Goal: Transaction & Acquisition: Purchase product/service

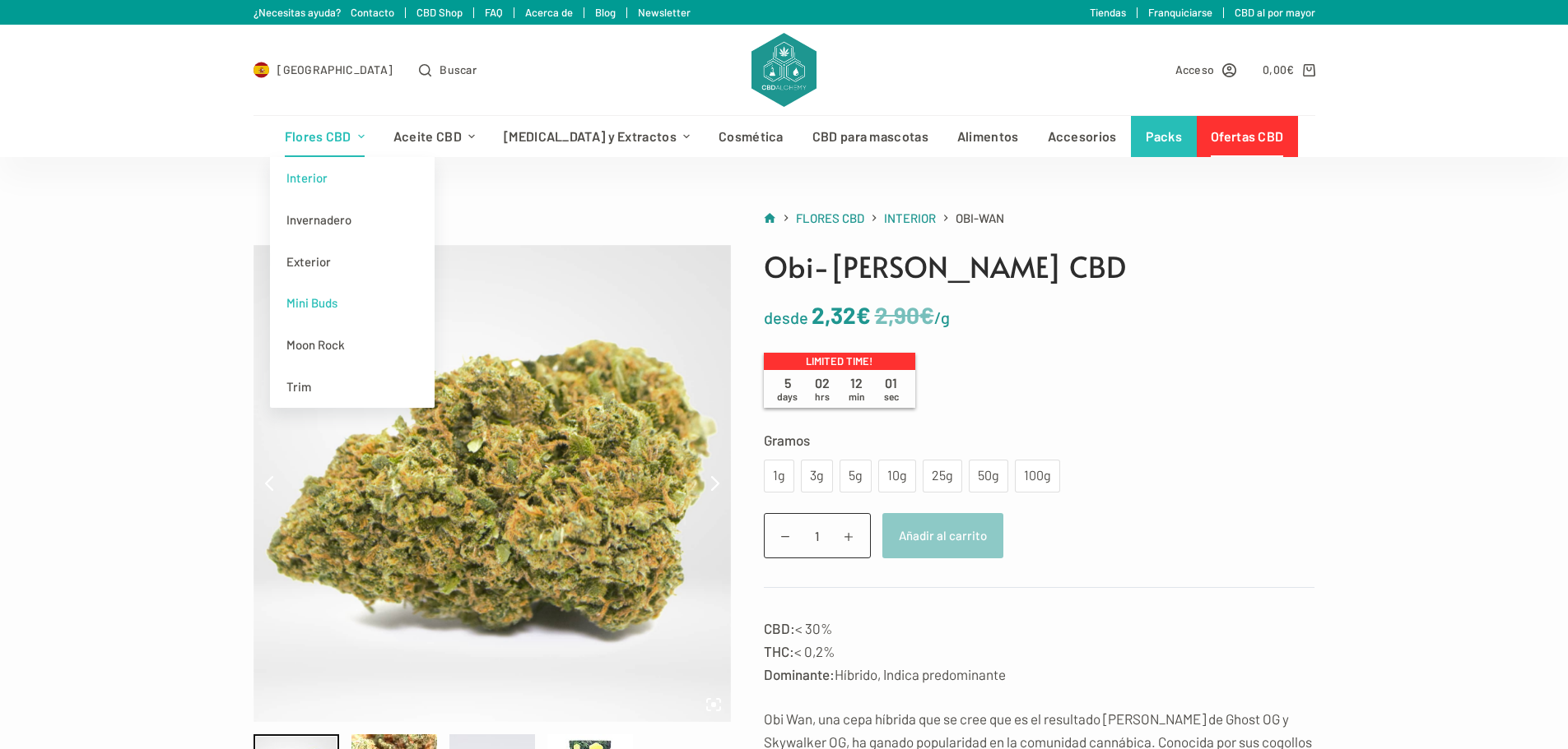
click at [351, 306] on link "Mini Buds" at bounding box center [352, 303] width 164 height 42
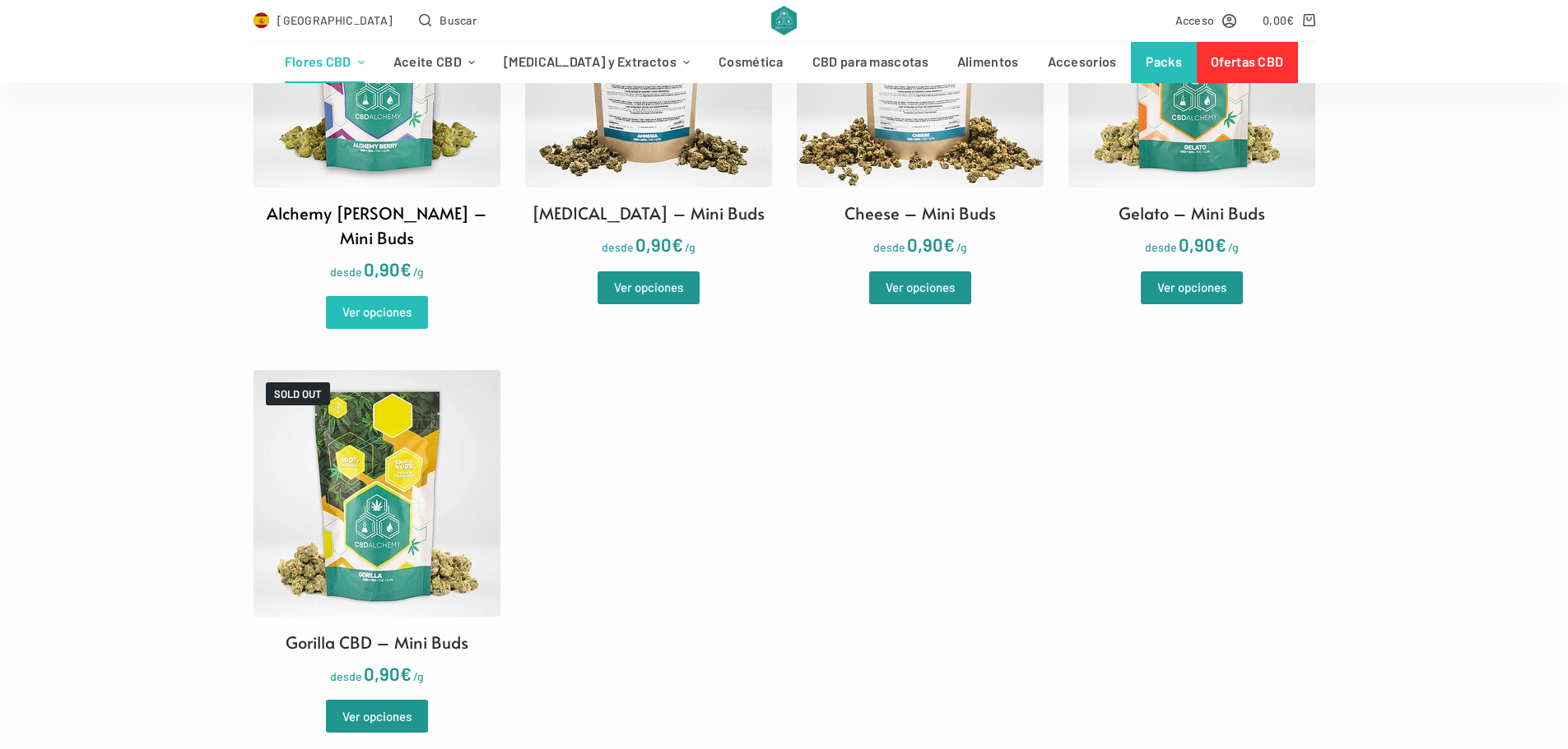
scroll to position [576, 0]
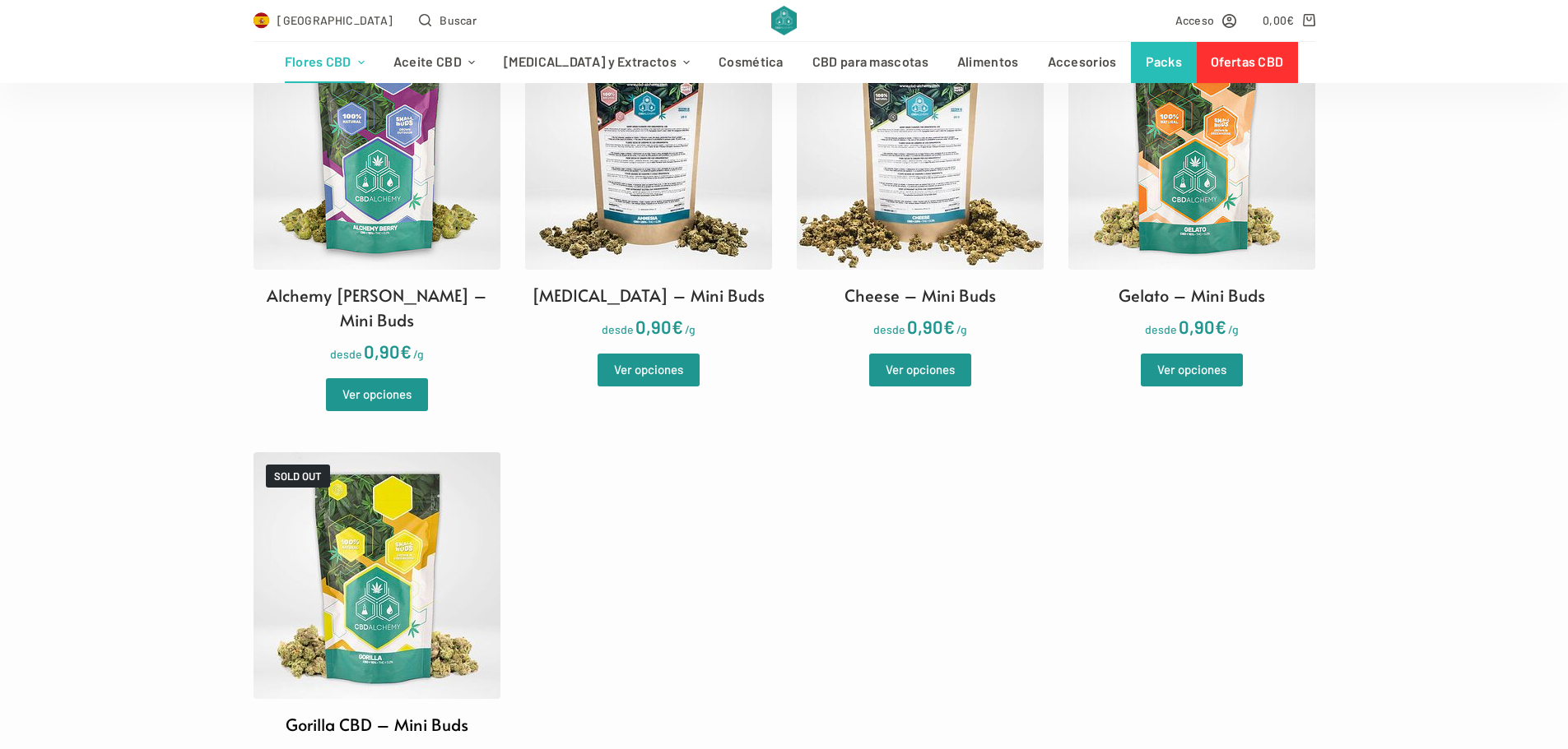
click at [373, 551] on img at bounding box center [376, 575] width 247 height 247
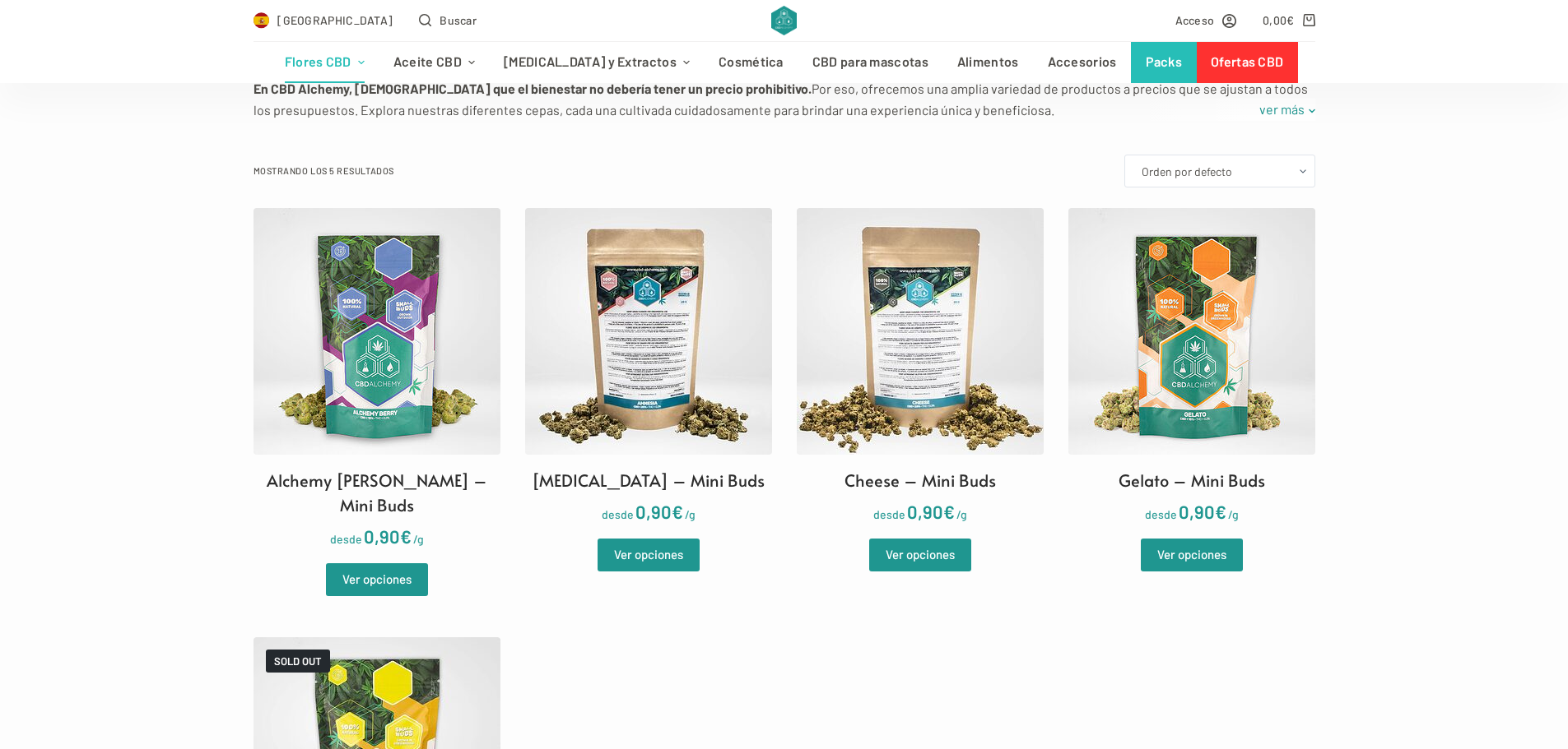
scroll to position [411, 0]
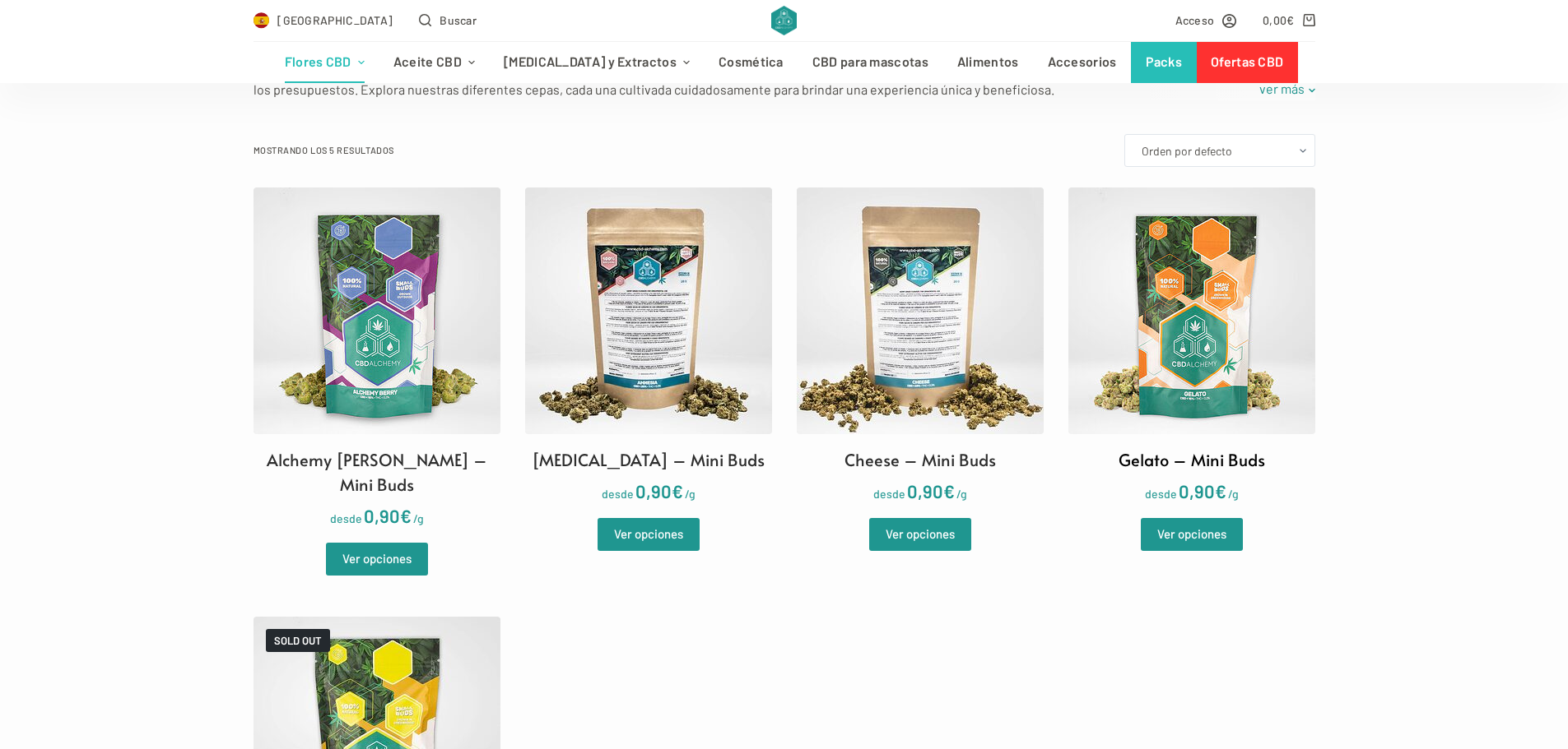
click at [1188, 335] on img at bounding box center [1192, 311] width 247 height 247
click at [917, 299] on img at bounding box center [920, 311] width 247 height 247
click at [597, 346] on img at bounding box center [648, 311] width 247 height 247
click at [327, 296] on img at bounding box center [376, 311] width 247 height 247
click at [667, 539] on link "Ver opciones" at bounding box center [648, 535] width 102 height 33
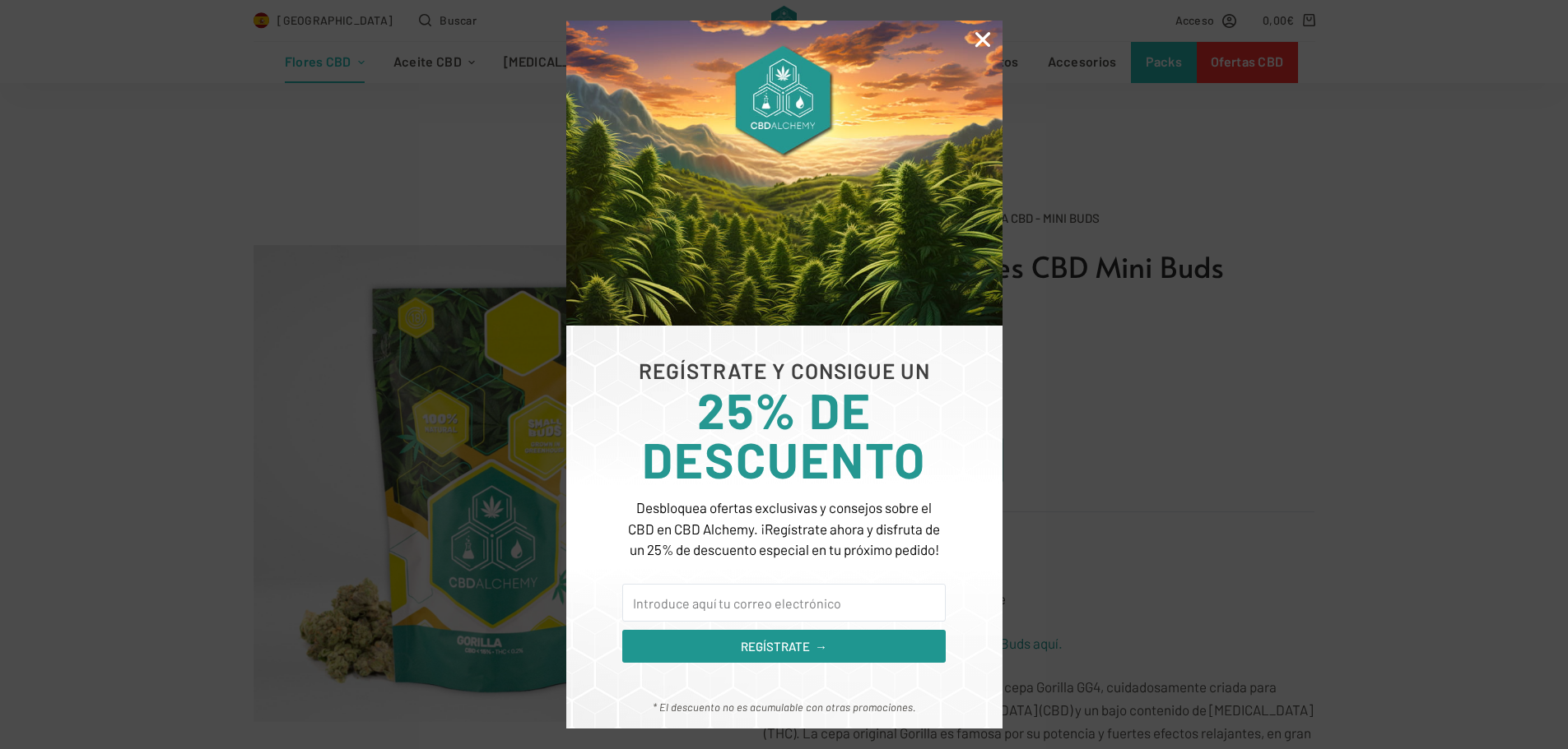
scroll to position [329, 0]
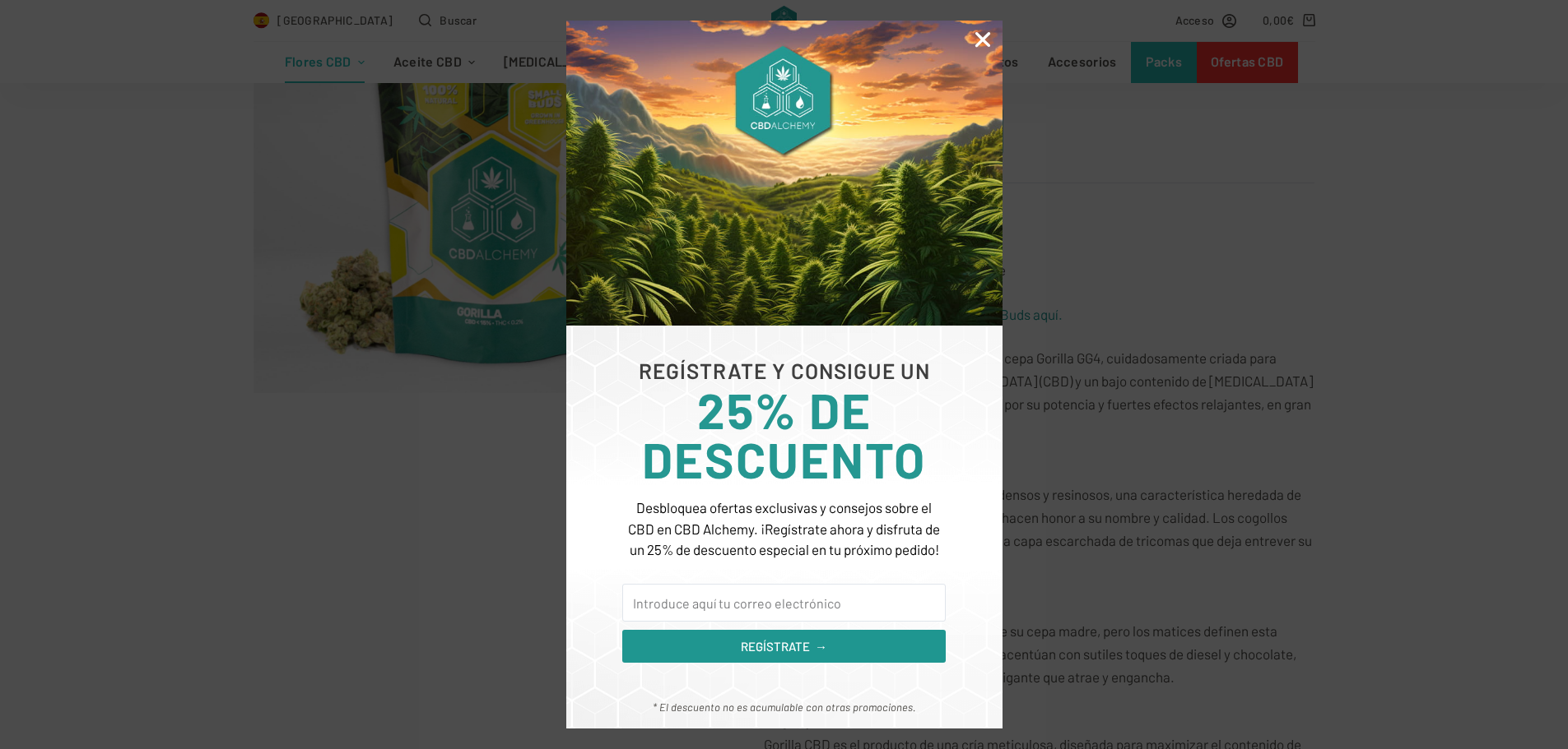
click at [977, 35] on icon "Close" at bounding box center [983, 39] width 21 height 21
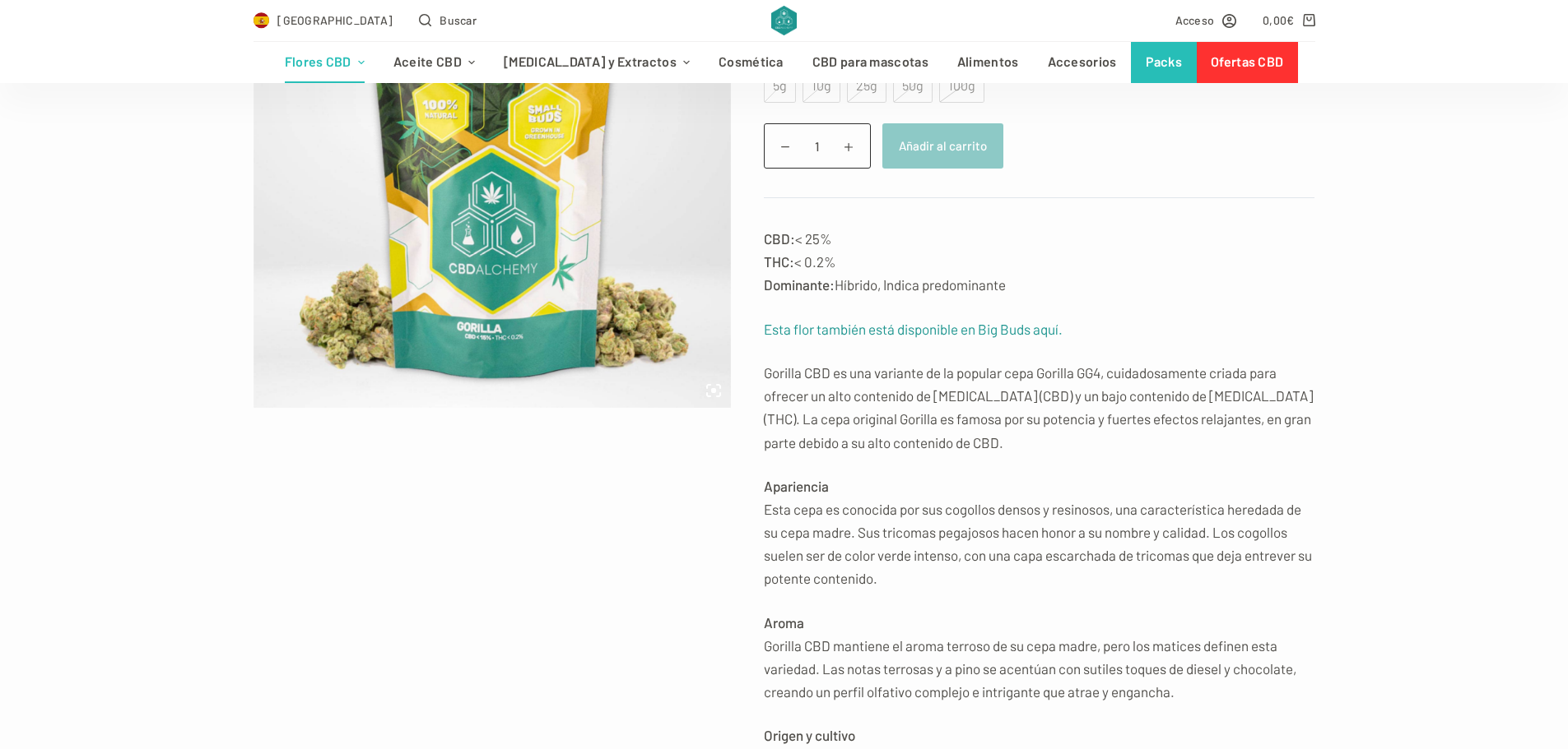
scroll to position [82, 0]
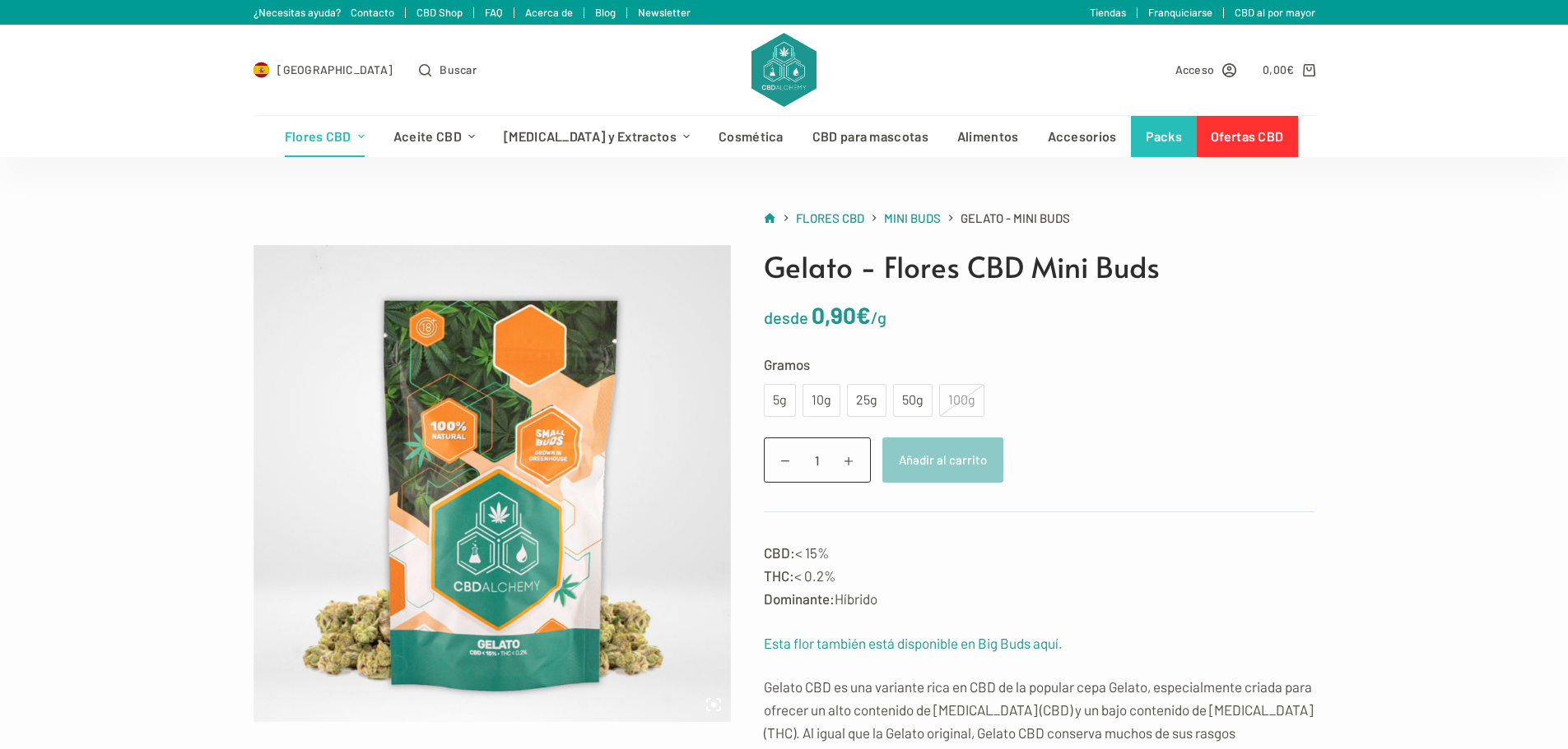
click at [952, 403] on div "100g" at bounding box center [962, 401] width 45 height 33
click at [914, 385] on div "50g" at bounding box center [912, 401] width 39 height 33
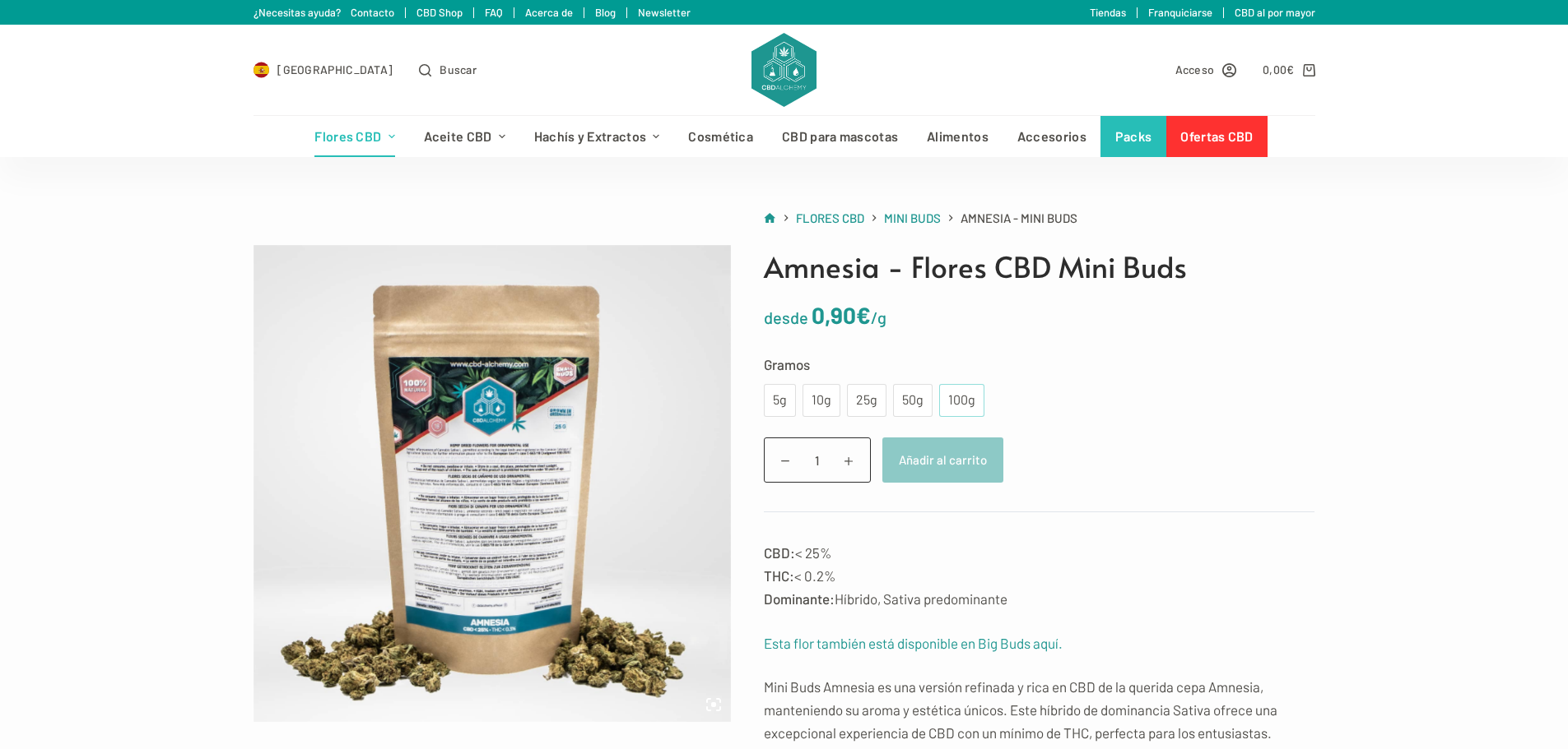
click at [971, 395] on div "100g" at bounding box center [961, 401] width 25 height 21
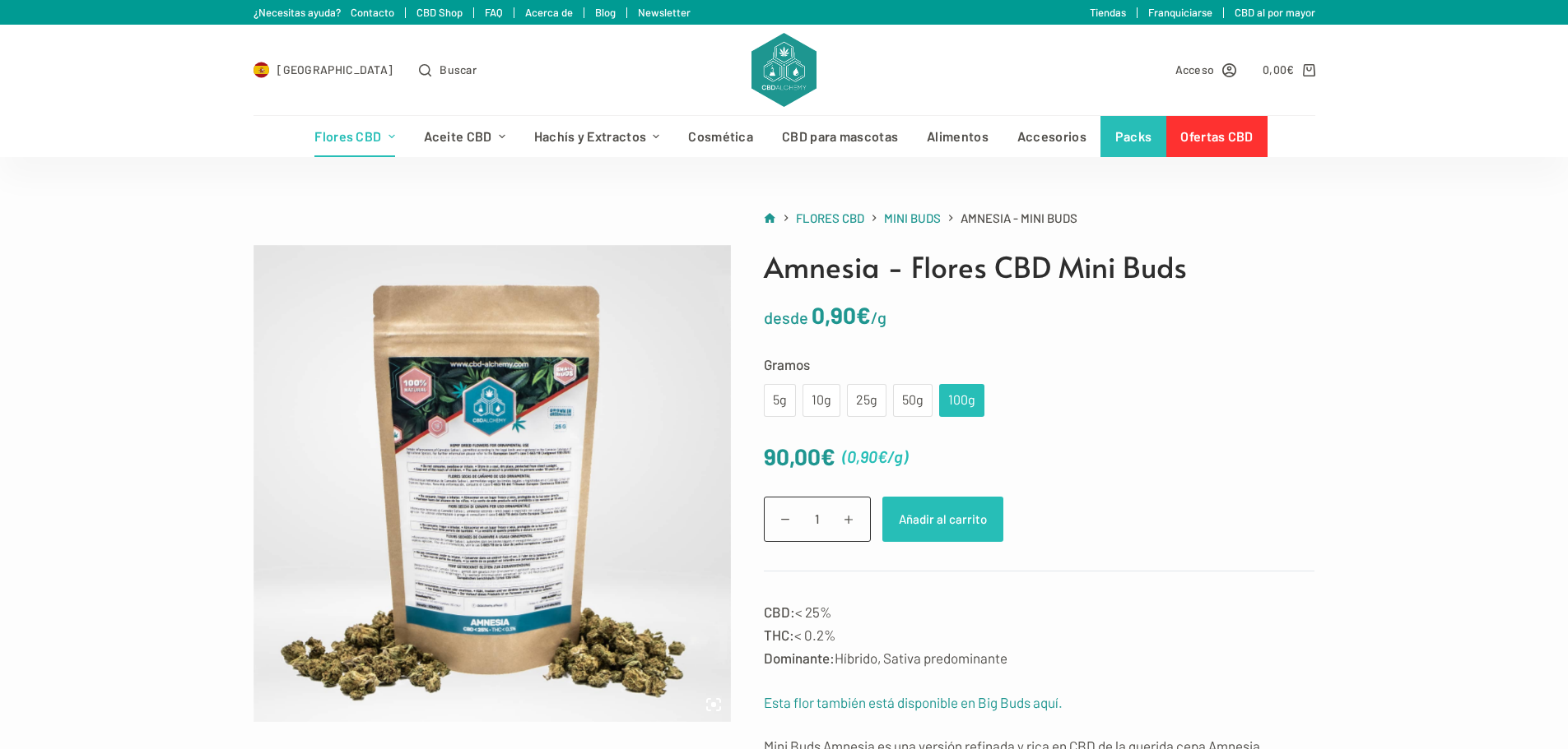
click at [935, 518] on button "Añadir al carrito" at bounding box center [943, 519] width 121 height 45
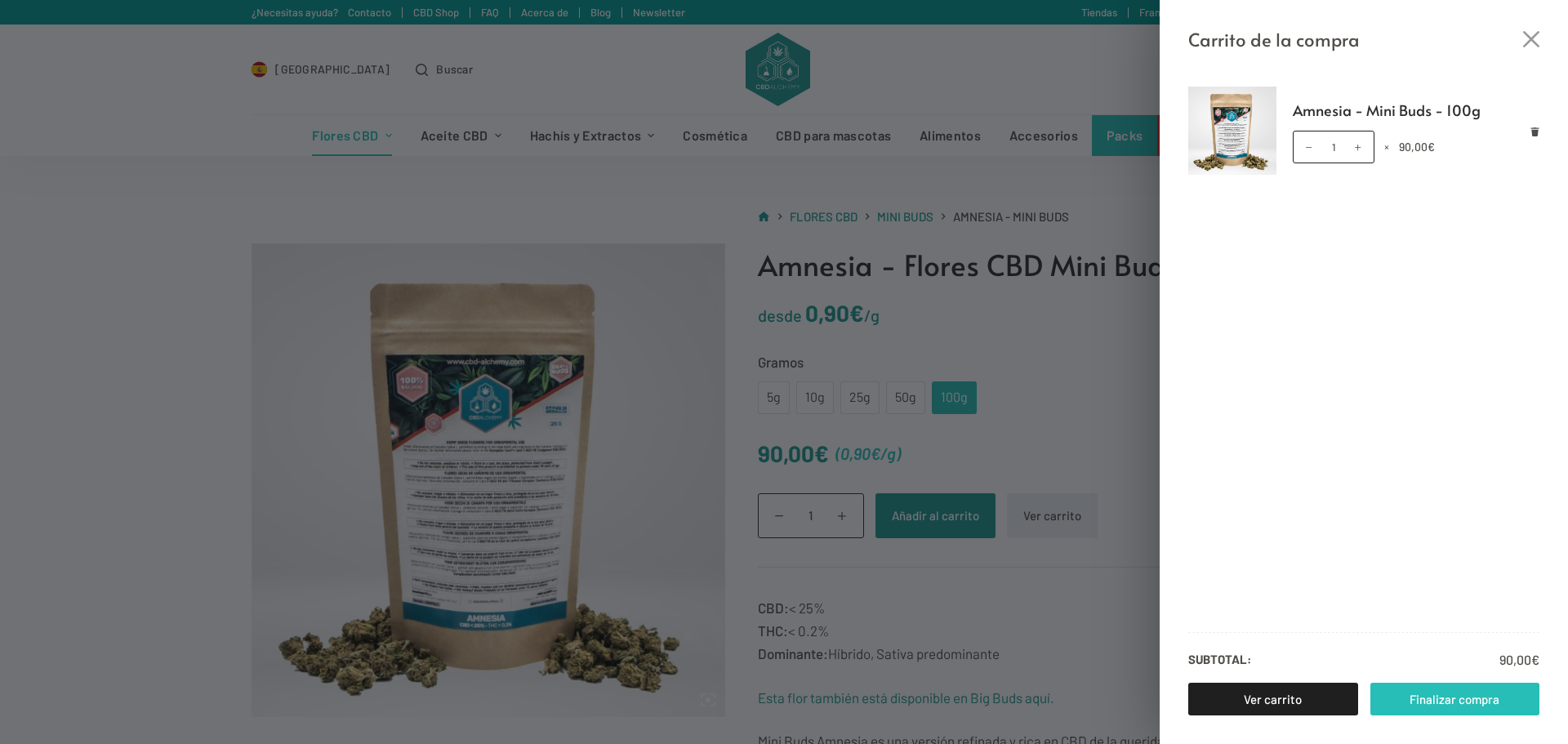
drag, startPoint x: 1442, startPoint y: 702, endPoint x: 1451, endPoint y: 699, distance: 9.5
click at [1442, 702] on link "Finalizar compra" at bounding box center [1455, 700] width 170 height 33
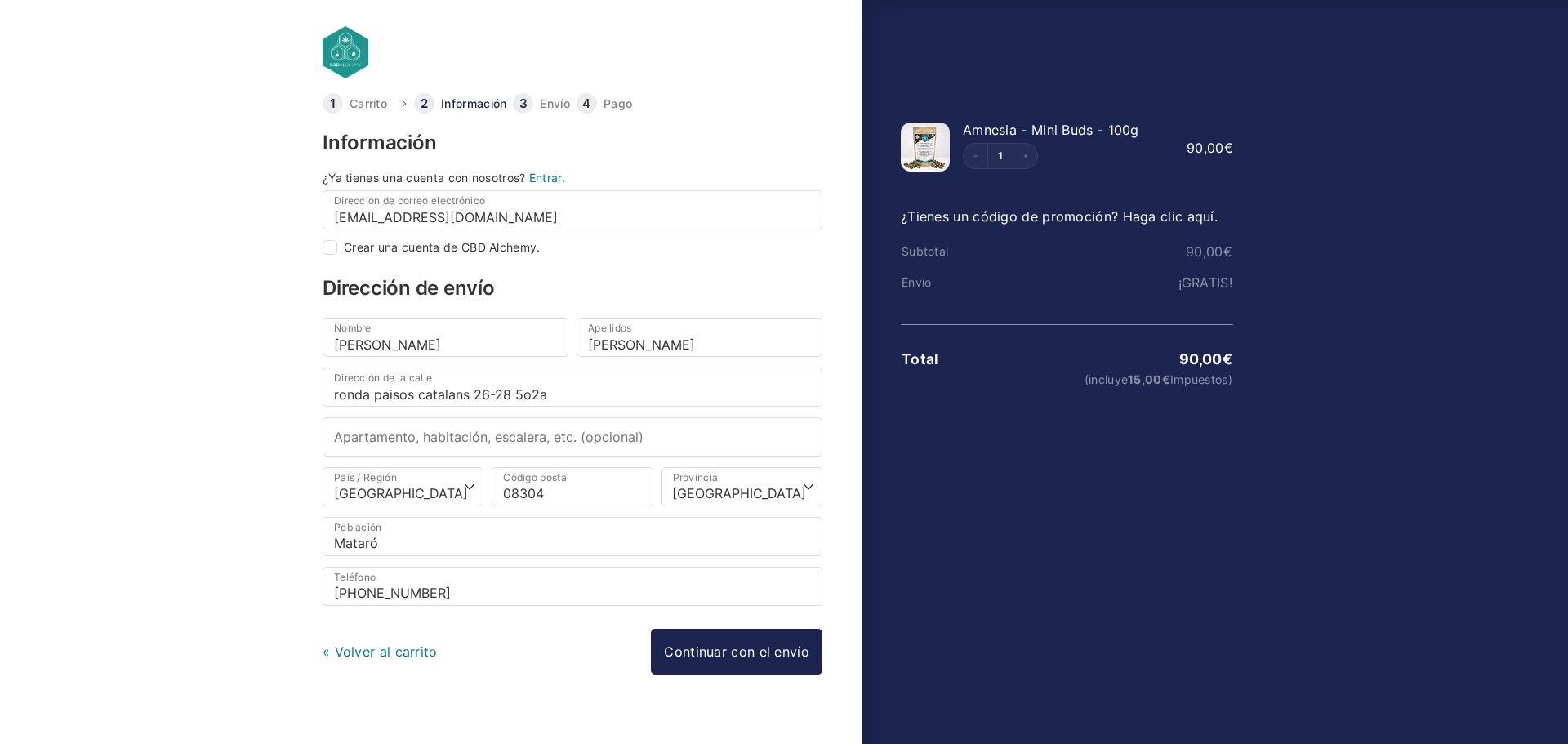
select select "B"
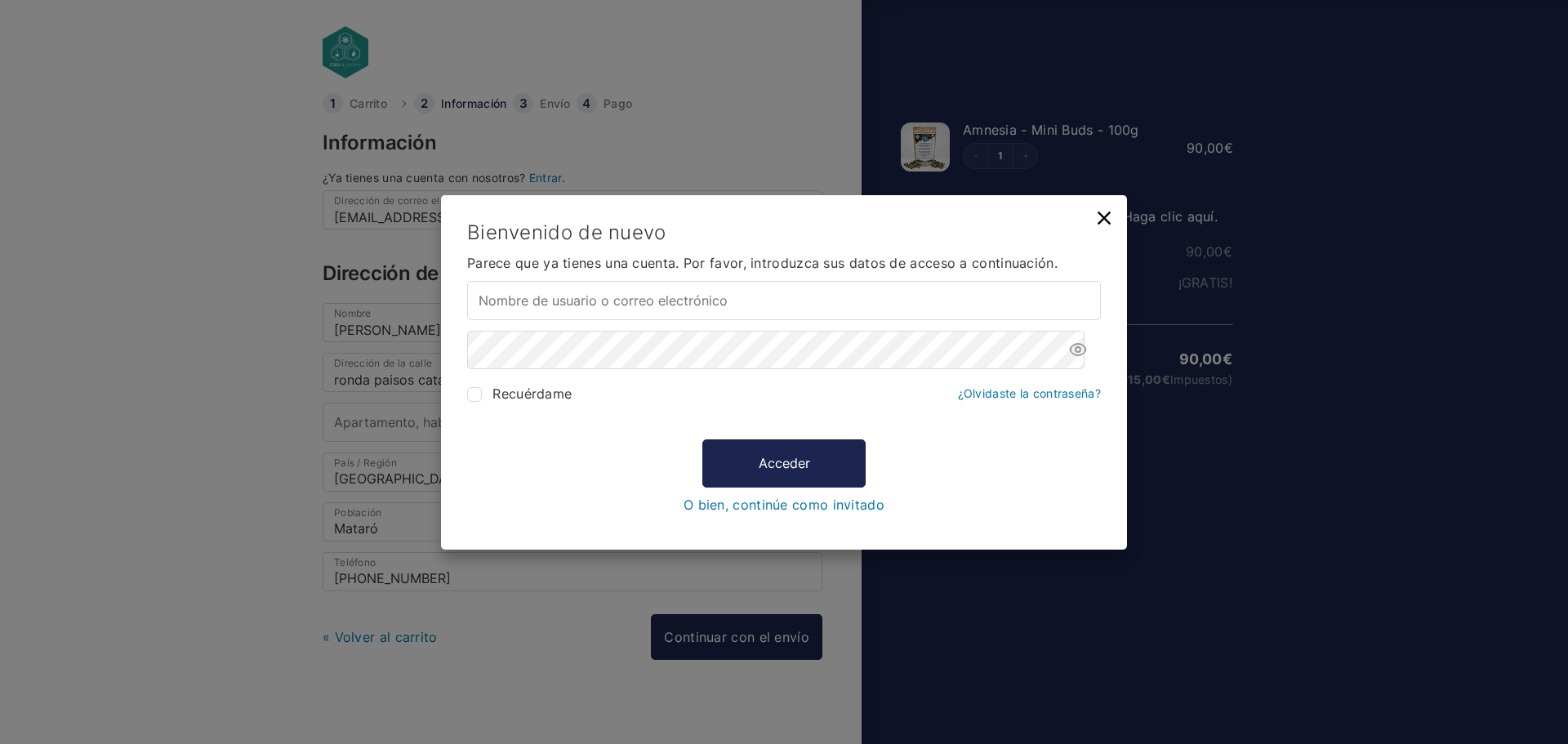
type input "nuriaruizfont@gmail.com"
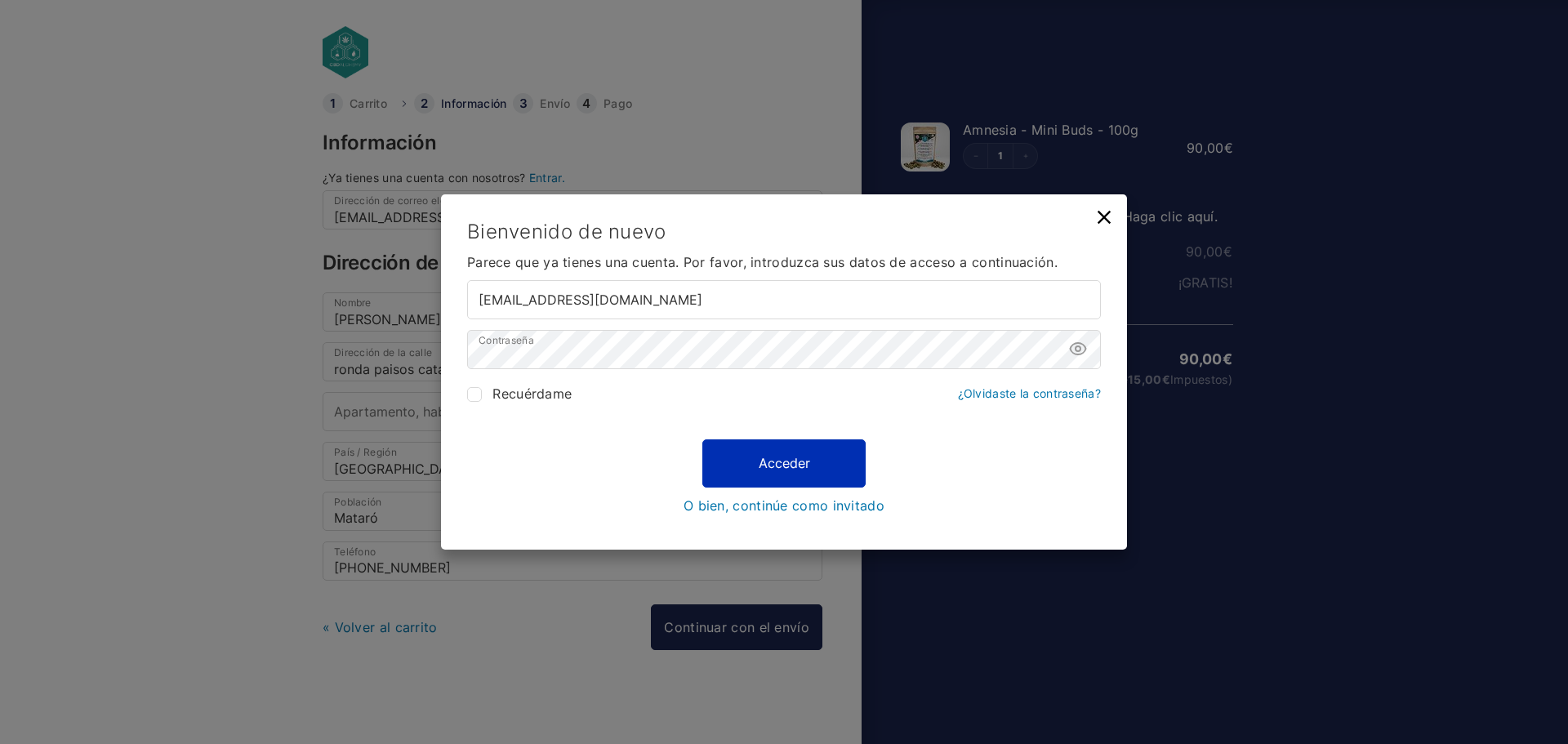
click at [772, 451] on button "Acceder" at bounding box center [784, 464] width 163 height 48
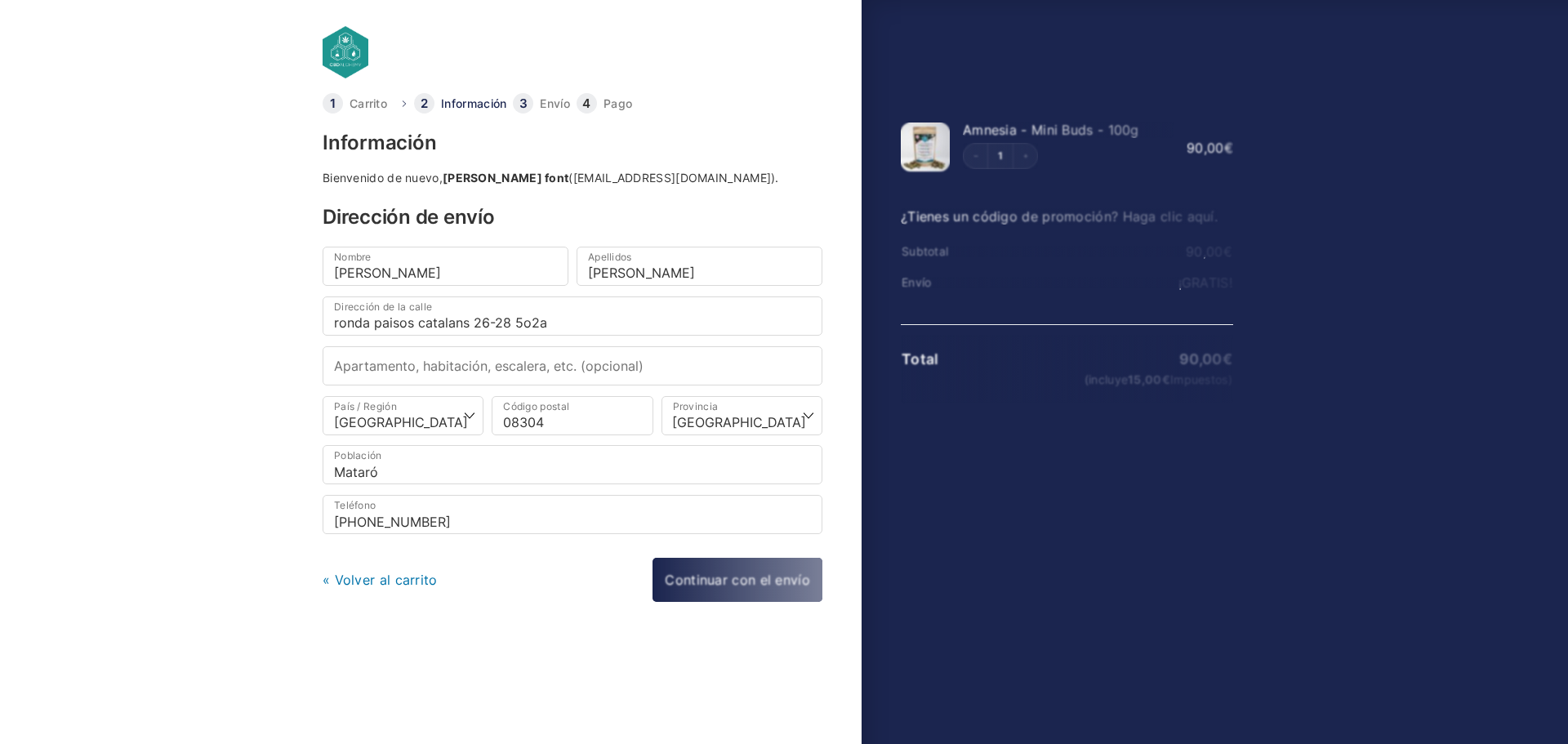
select select "B"
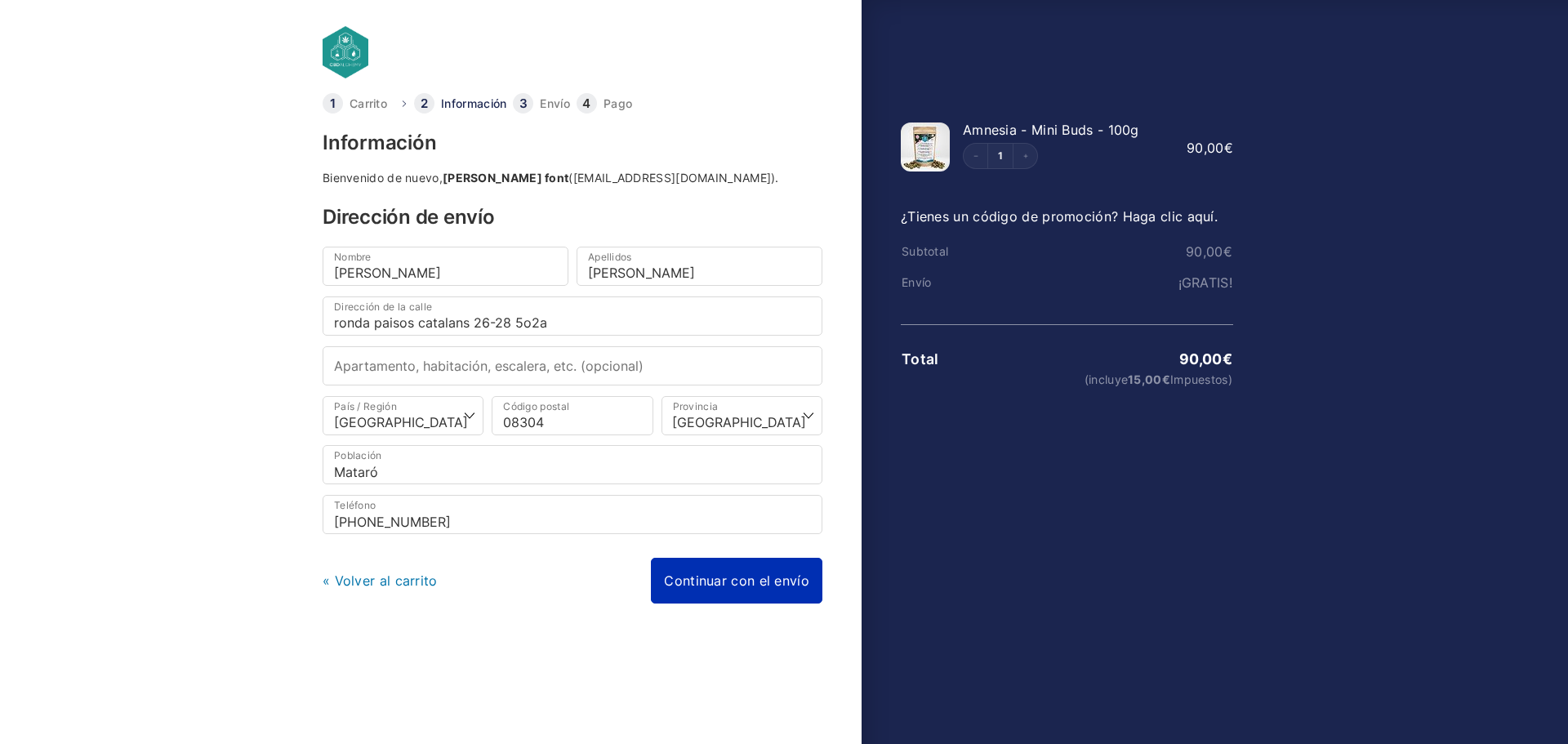
click at [730, 578] on link "Continuar con el envío" at bounding box center [737, 581] width 172 height 46
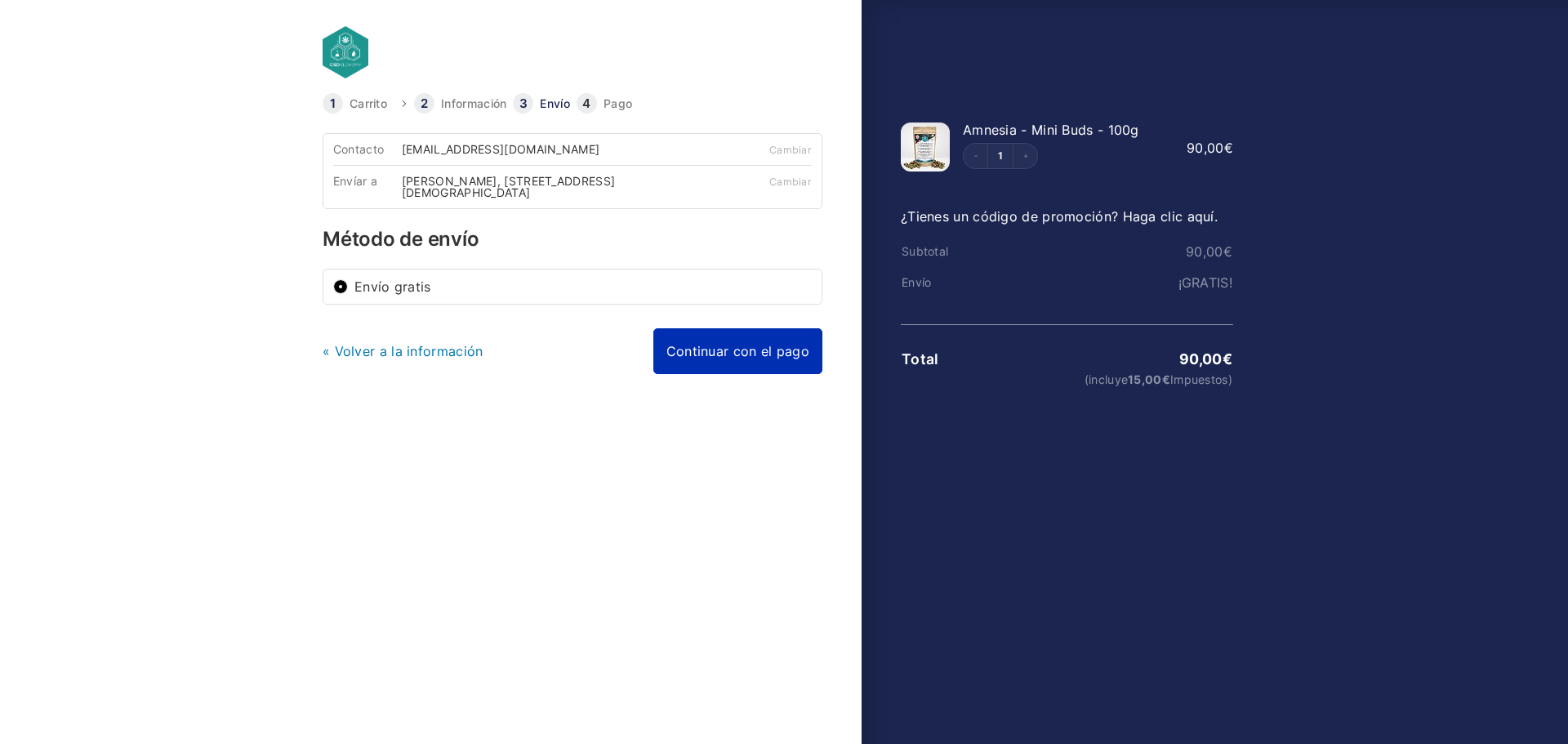
click at [689, 353] on link "Continuar con el pago" at bounding box center [738, 351] width 169 height 46
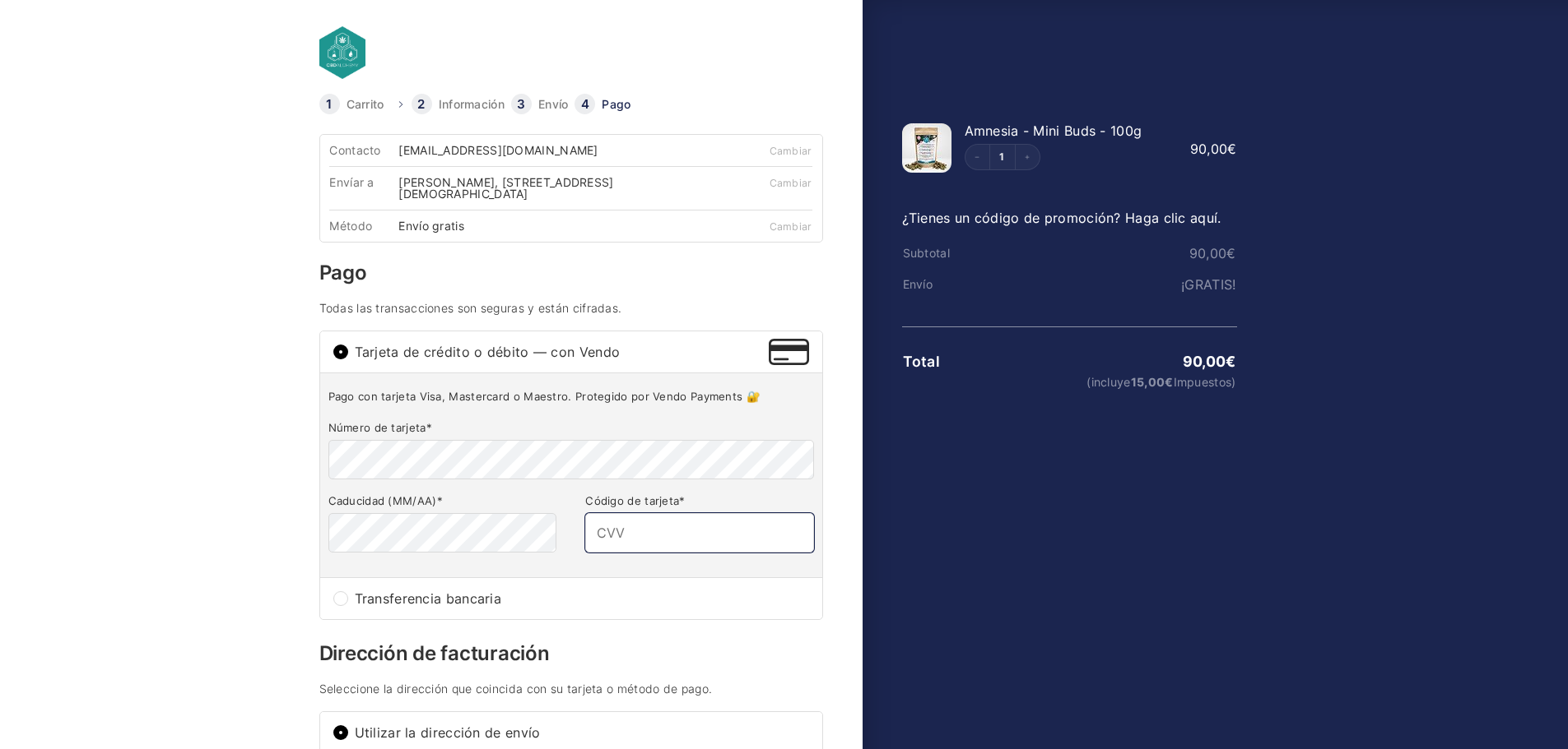
click at [639, 528] on input "Código de tarjeta *" at bounding box center [699, 533] width 228 height 39
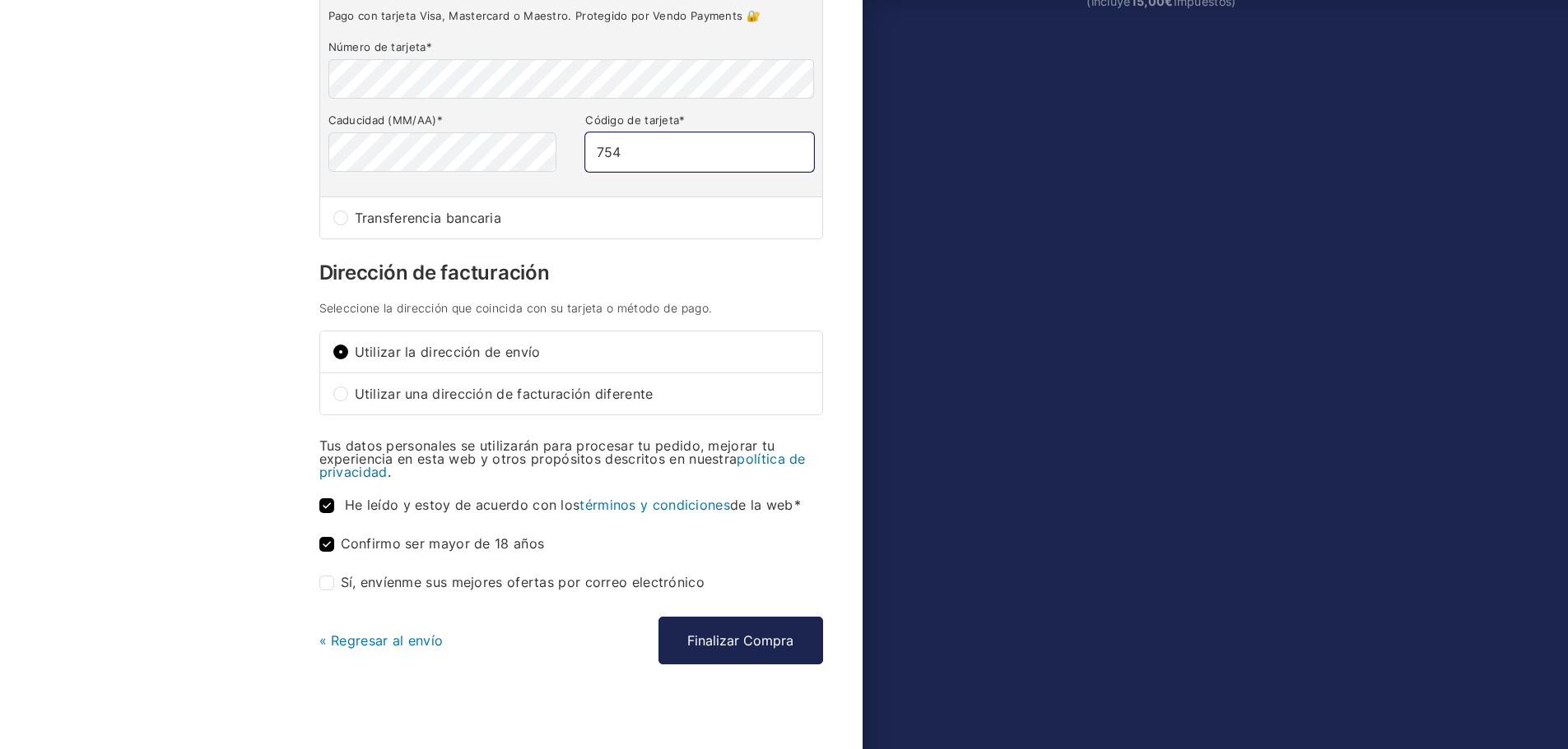
scroll to position [392, 0]
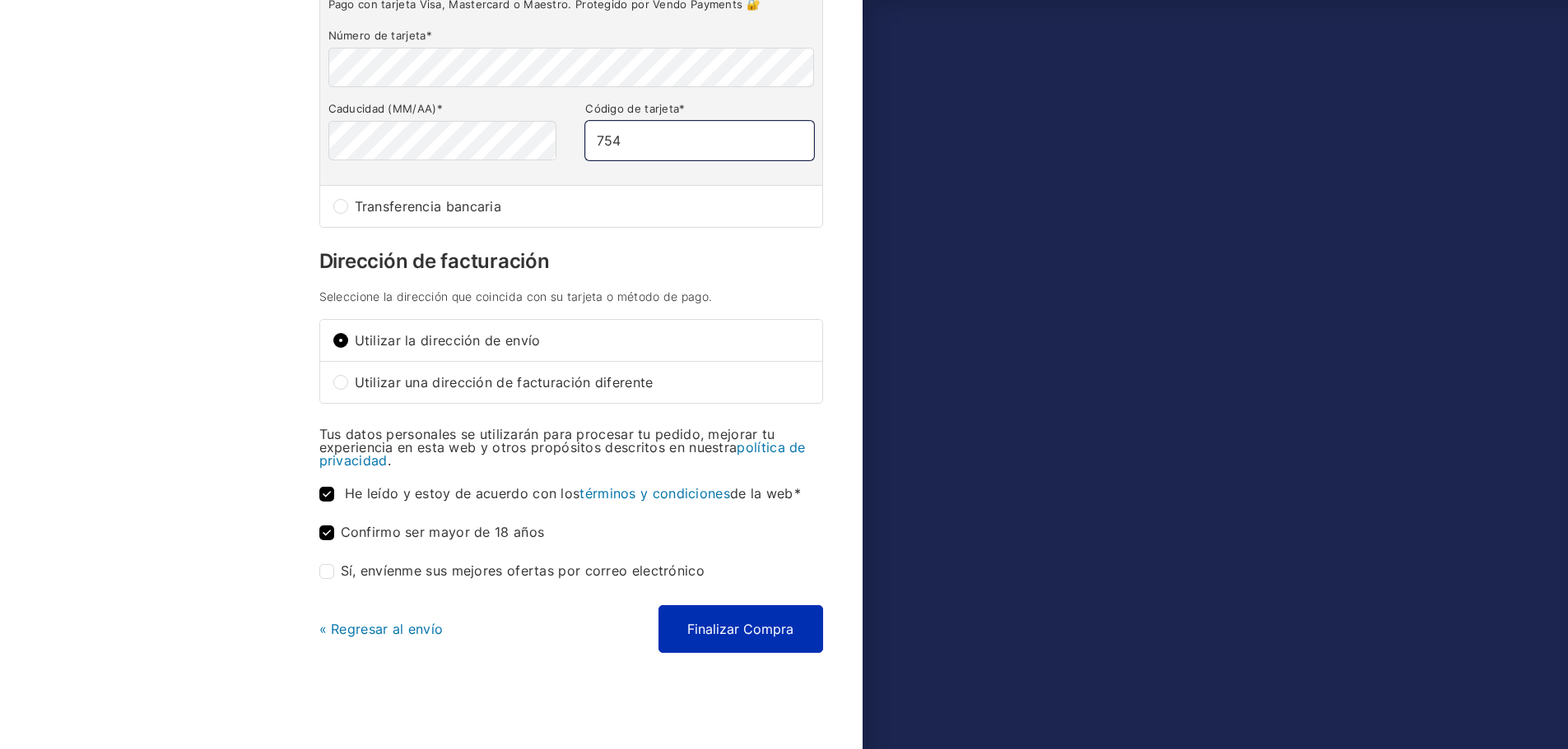
type input "754"
click at [715, 635] on button "Finalizar Compra" at bounding box center [741, 629] width 164 height 48
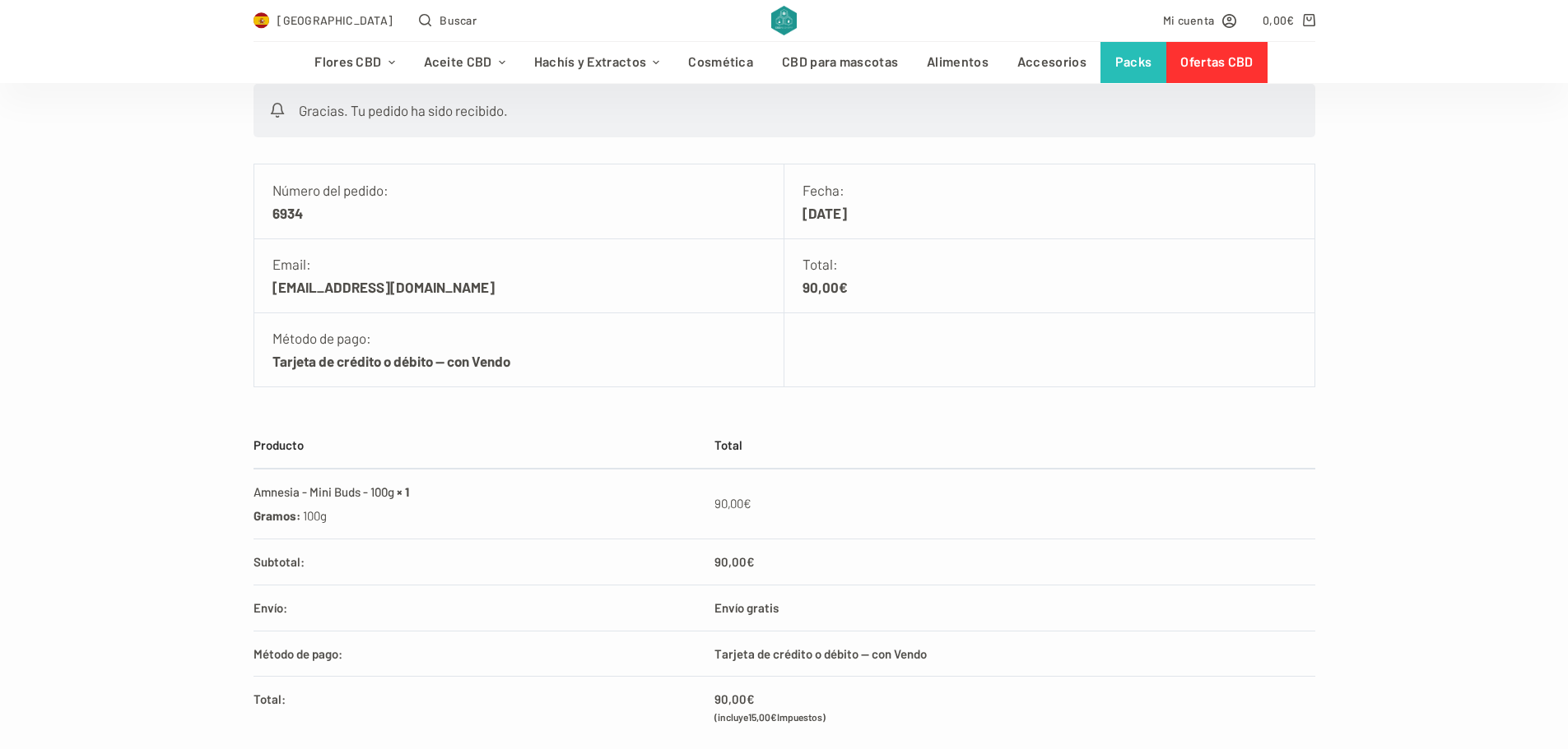
scroll to position [329, 0]
